Goal: Transaction & Acquisition: Purchase product/service

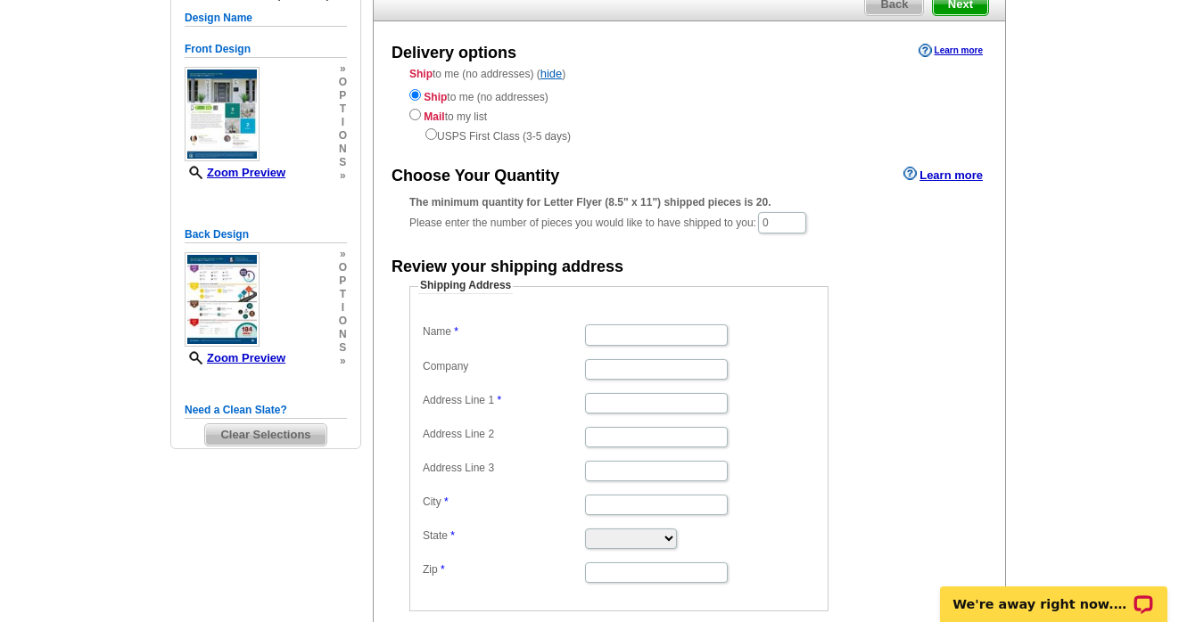
scroll to position [171, 0]
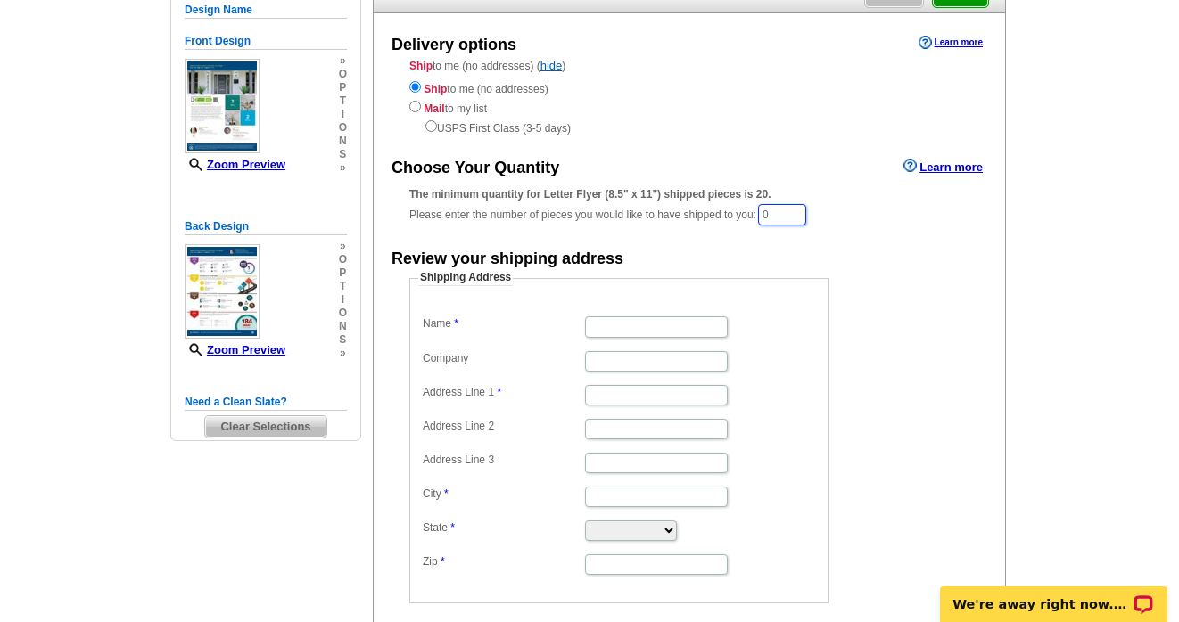
click at [770, 216] on input "0" at bounding box center [782, 214] width 48 height 21
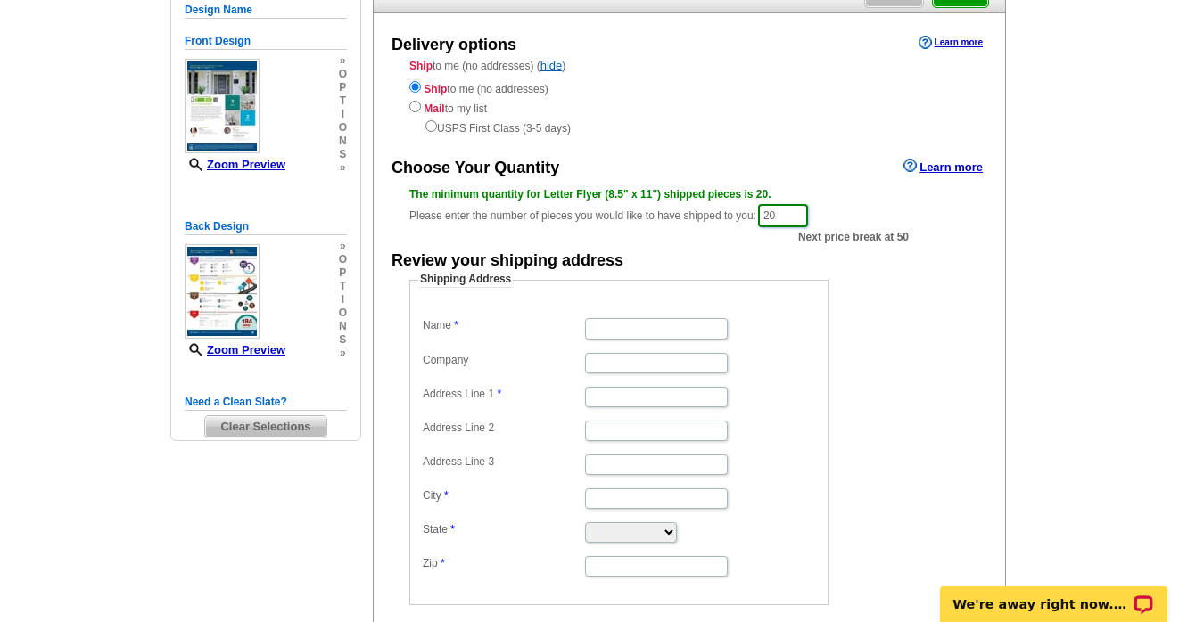
type input "20"
click at [835, 282] on dd "Shipping Address Name Company Address Line 1 Address Line 2 Address Line 3 City…" at bounding box center [646, 438] width 474 height 333
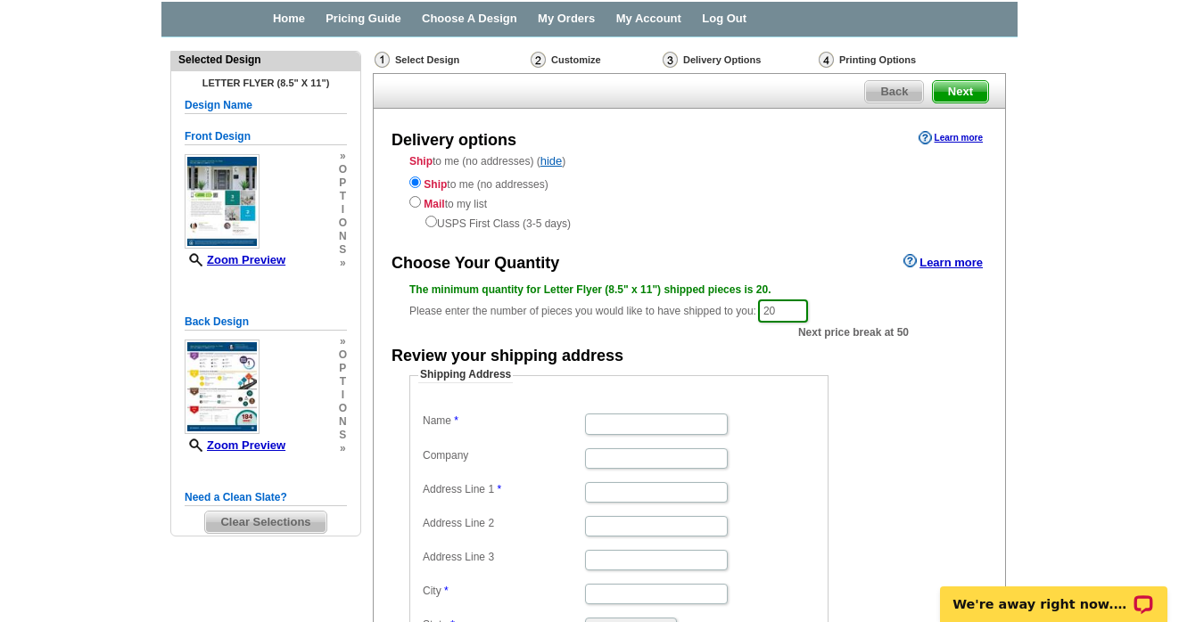
scroll to position [71, 0]
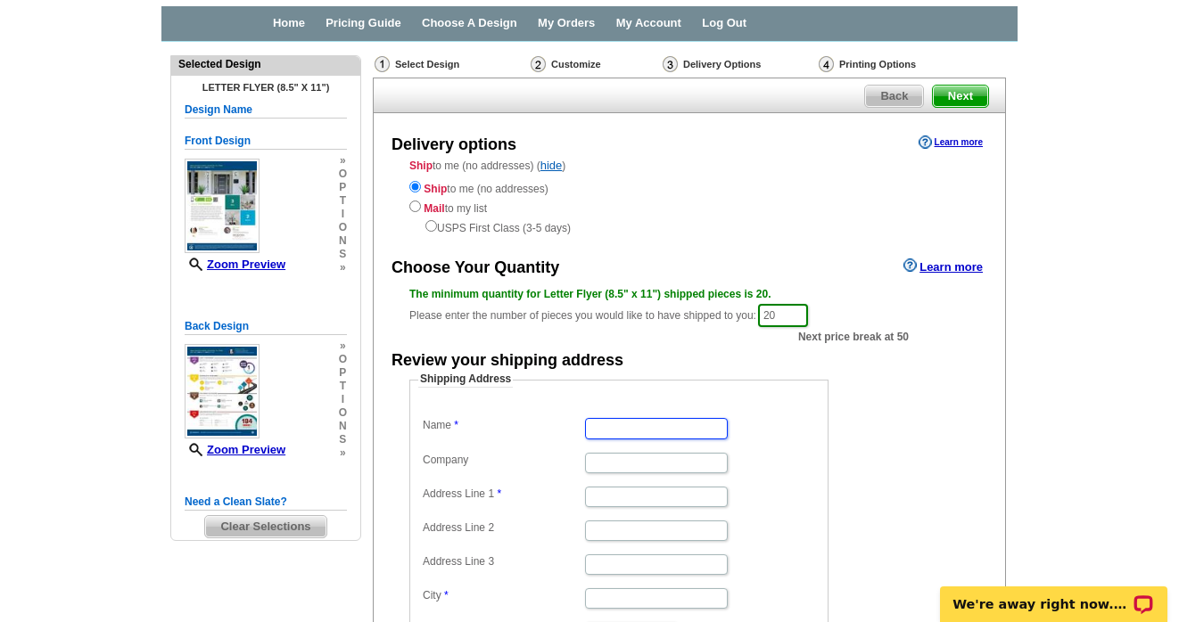
click at [632, 423] on input "Name" at bounding box center [656, 428] width 143 height 21
type input "Dierdre Lehman"
type input "8022 Muliins Dr."
type input "Houston"
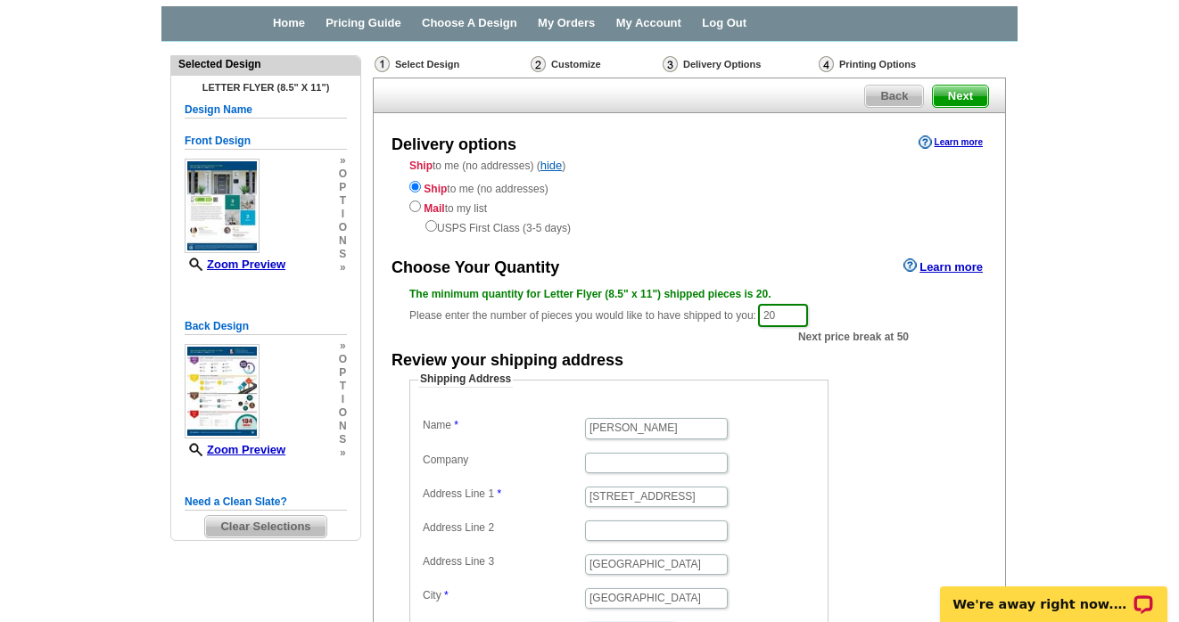
select select "TX"
type input "77081"
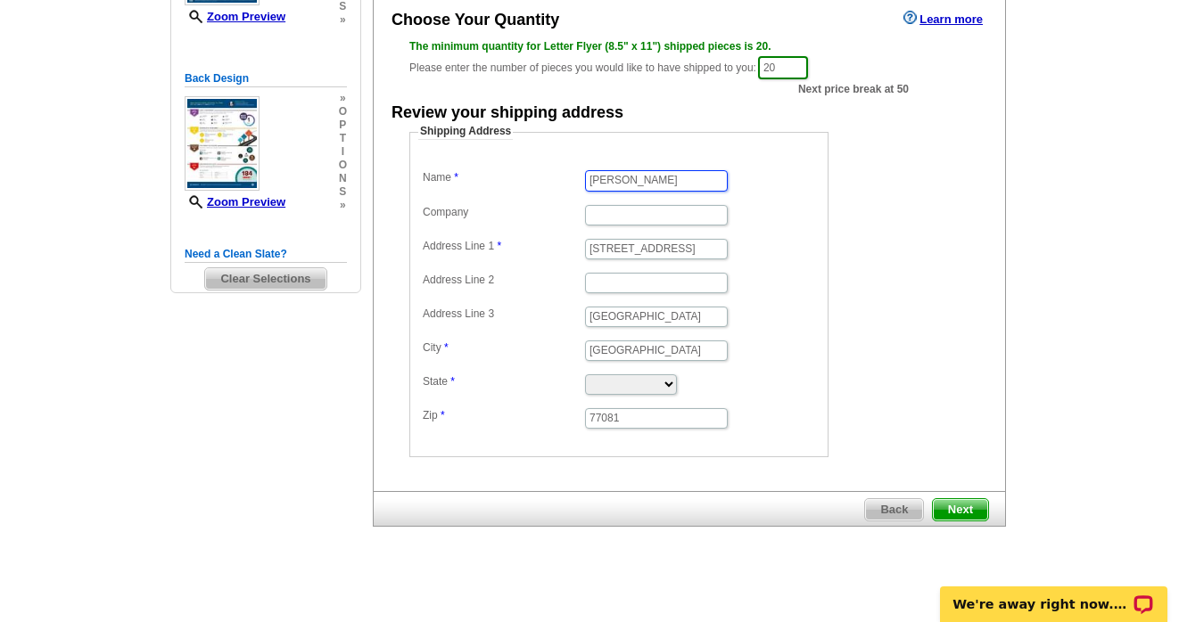
scroll to position [329, 0]
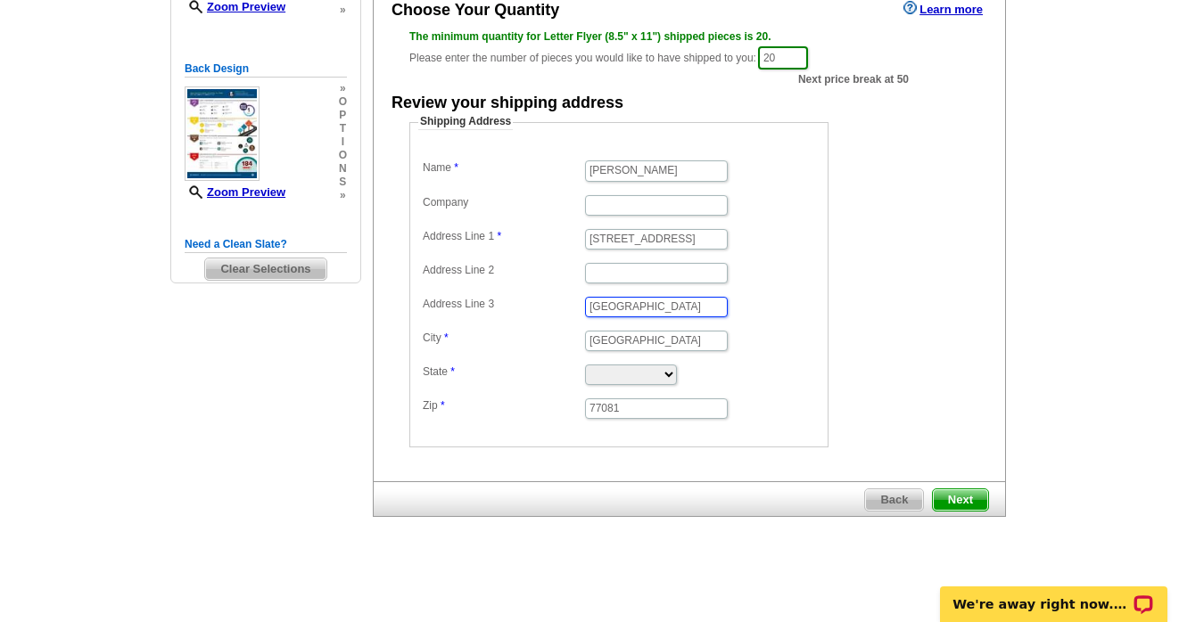
drag, startPoint x: 650, startPoint y: 309, endPoint x: 530, endPoint y: 308, distance: 120.4
click at [530, 308] on dl "Name Dierdre Lehman Company Address Line 1 8022 Muliins Dr. Address Line 2 Addr…" at bounding box center [618, 288] width 401 height 265
click at [966, 495] on span "Next" at bounding box center [960, 500] width 55 height 21
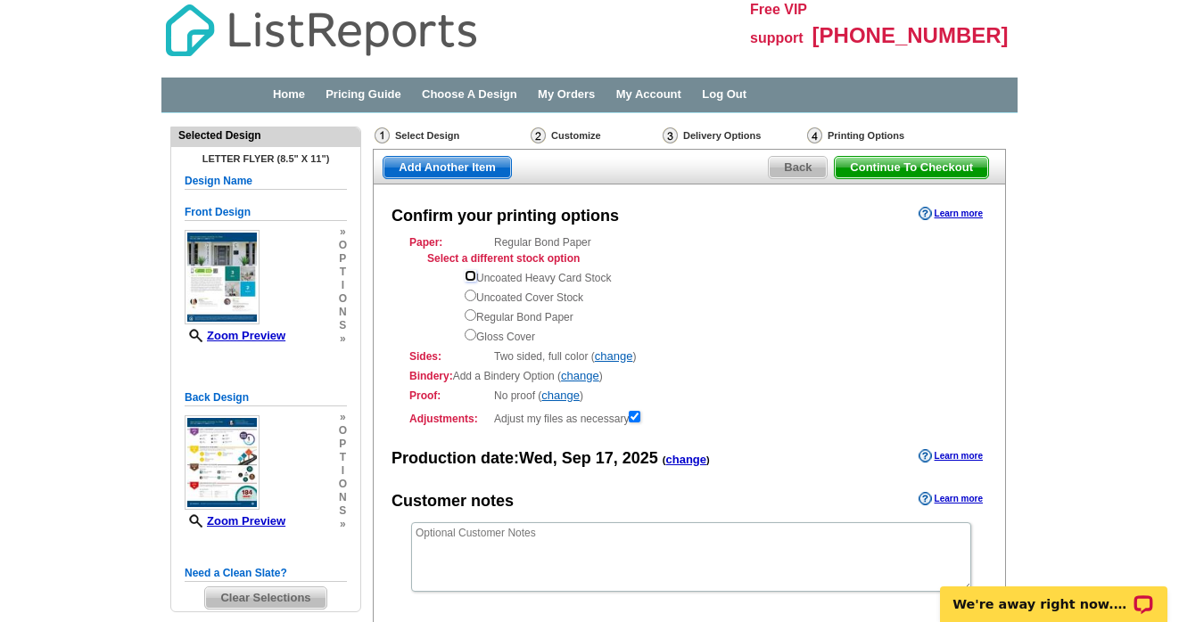
click at [468, 271] on input "radio" at bounding box center [471, 276] width 12 height 12
radio input "true"
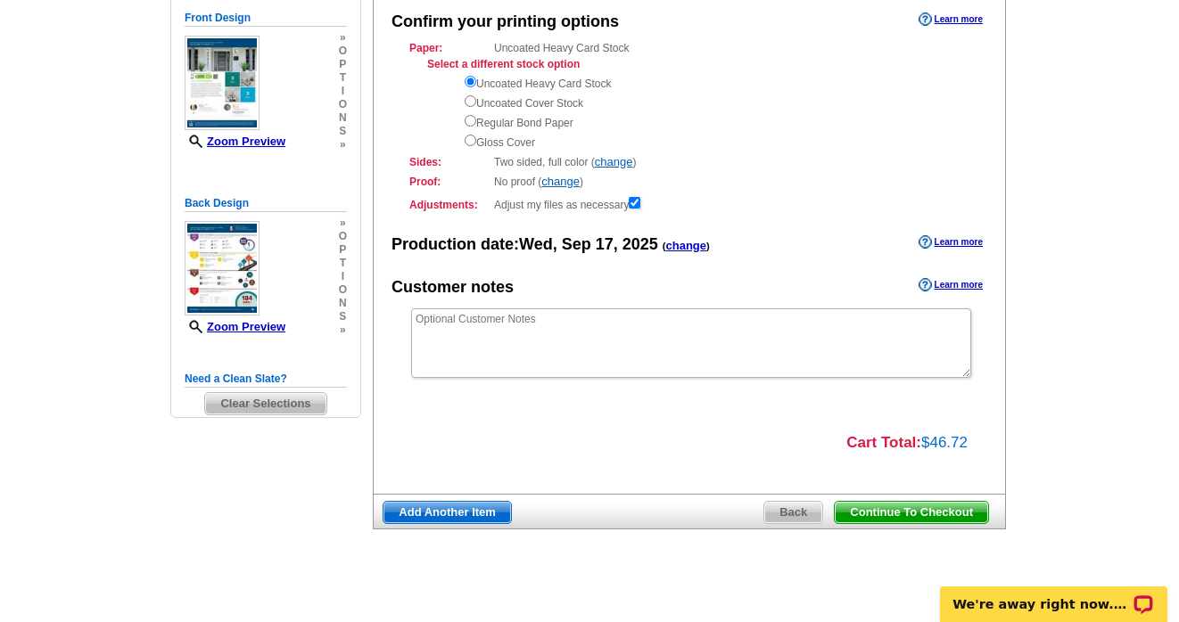
scroll to position [209, 0]
